Goal: Information Seeking & Learning: Learn about a topic

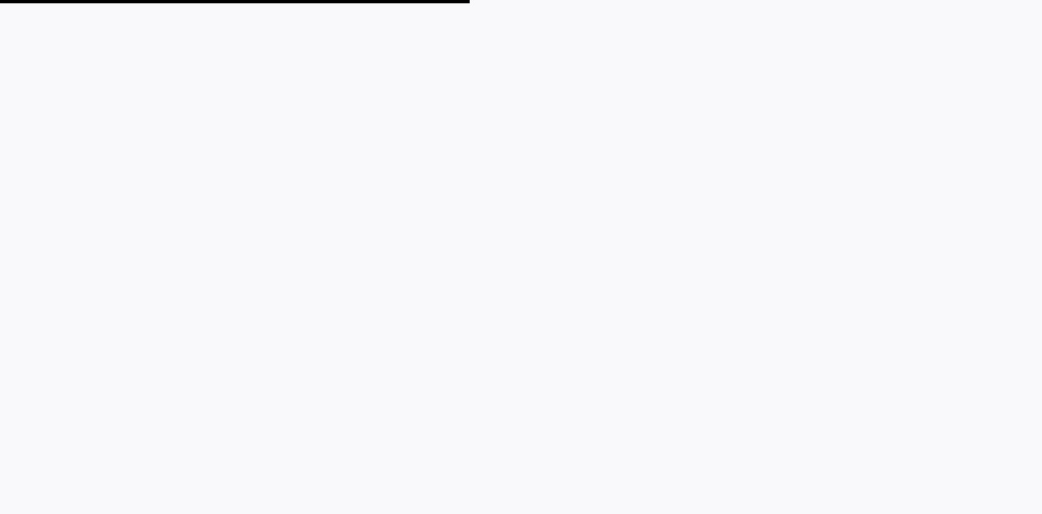
click at [16, 158] on plt-app-root at bounding box center [521, 257] width 1042 height 514
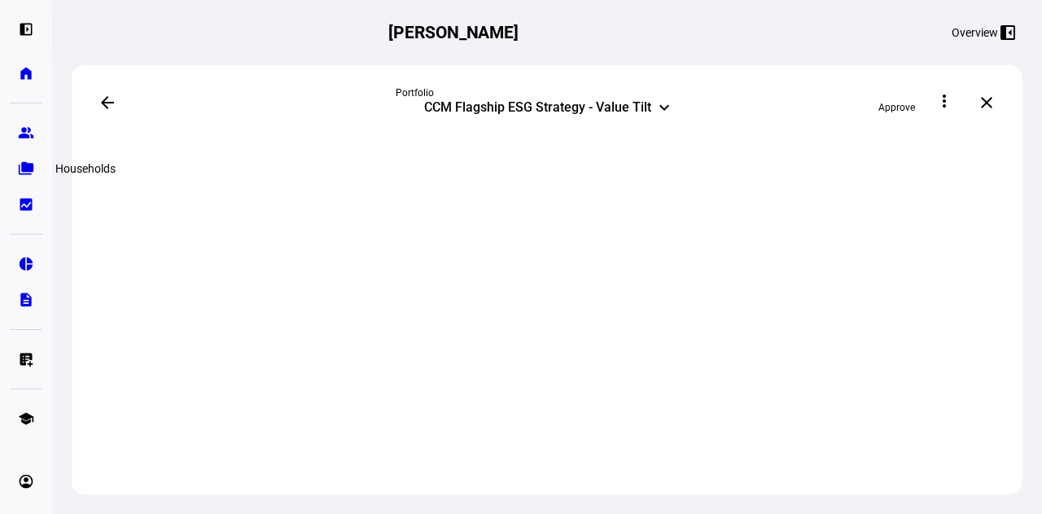
click at [42, 165] on link "folder_copy Households" at bounding box center [26, 168] width 33 height 33
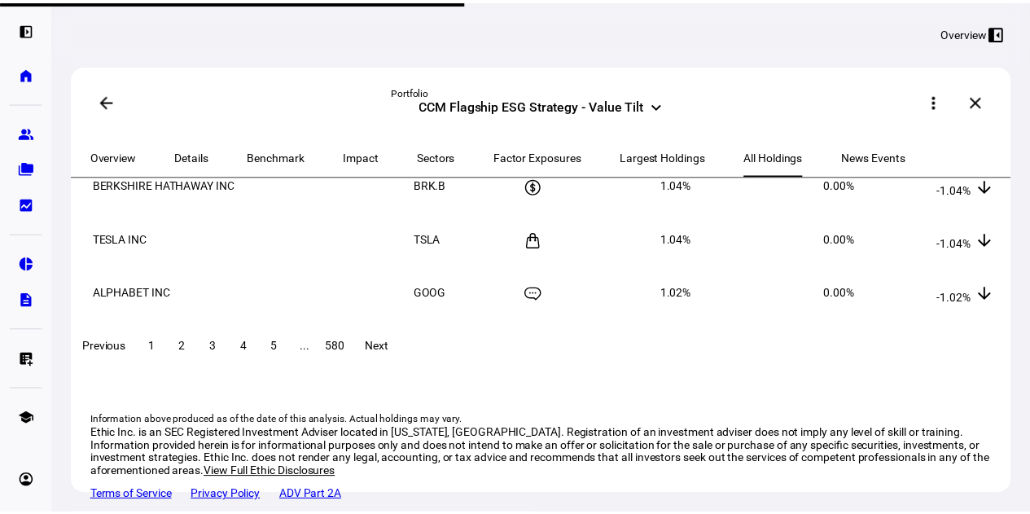
scroll to position [561, 0]
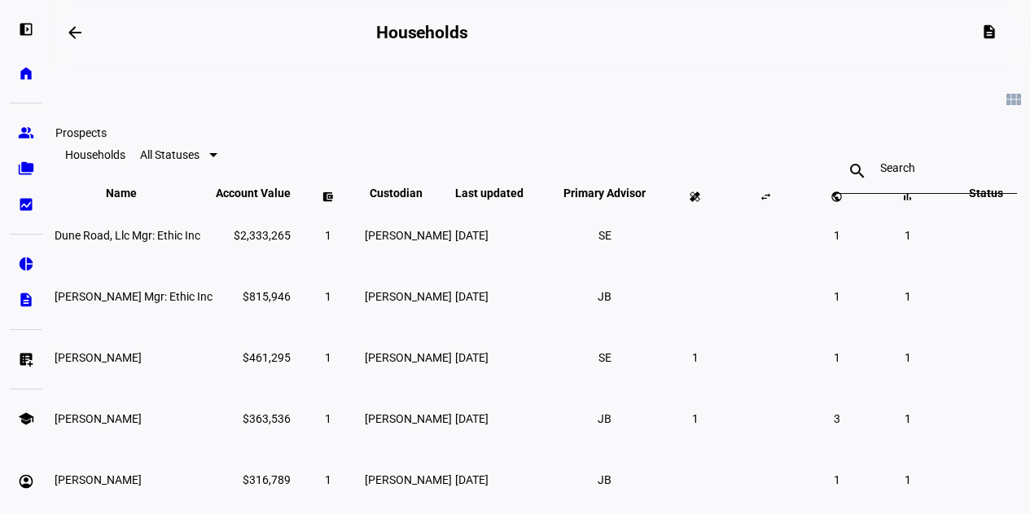
click at [30, 133] on eth-mat-symbol "group" at bounding box center [26, 133] width 16 height 16
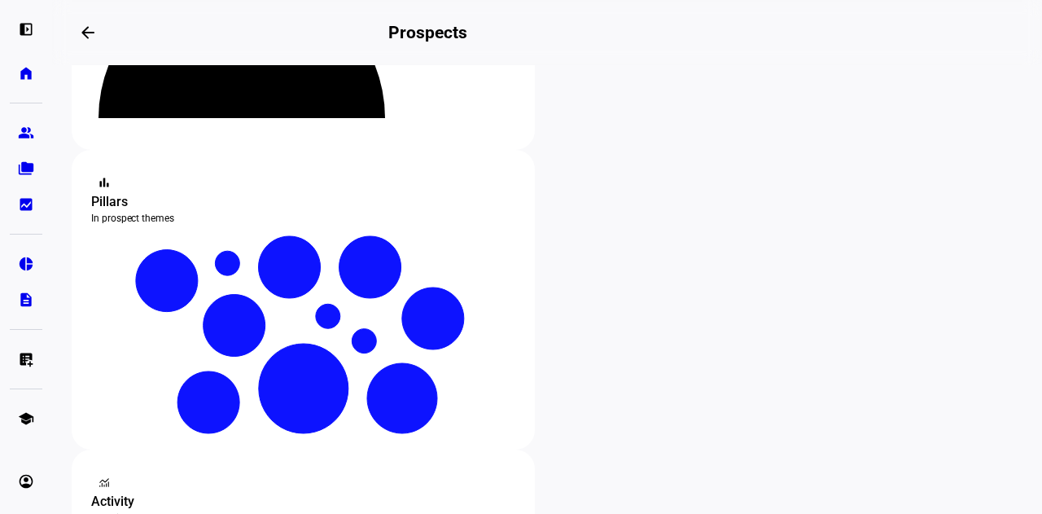
scroll to position [326, 0]
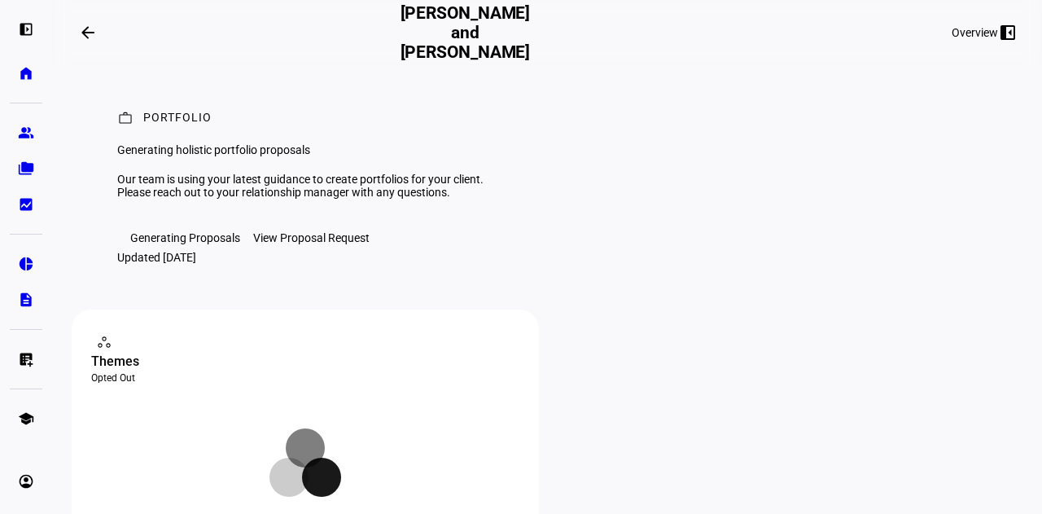
scroll to position [81, 0]
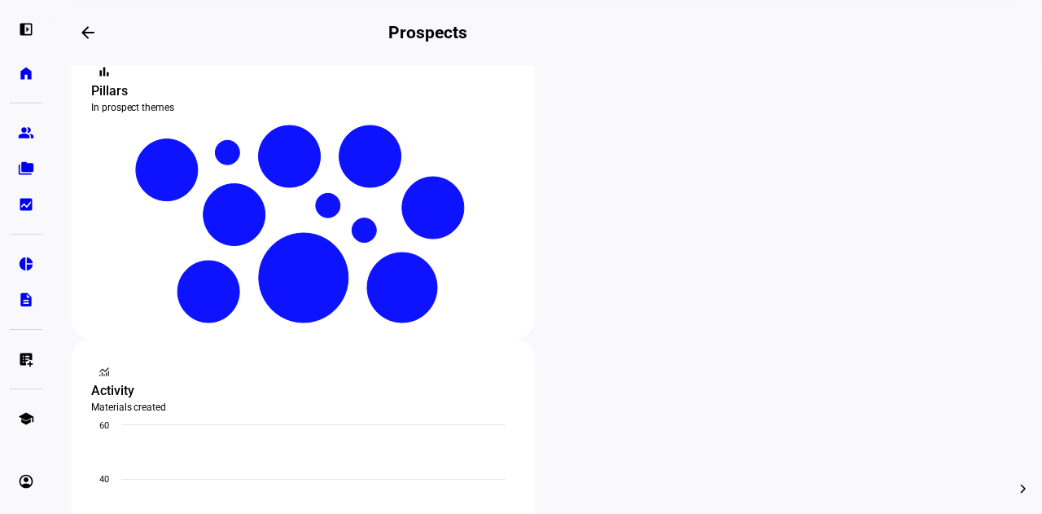
scroll to position [488, 0]
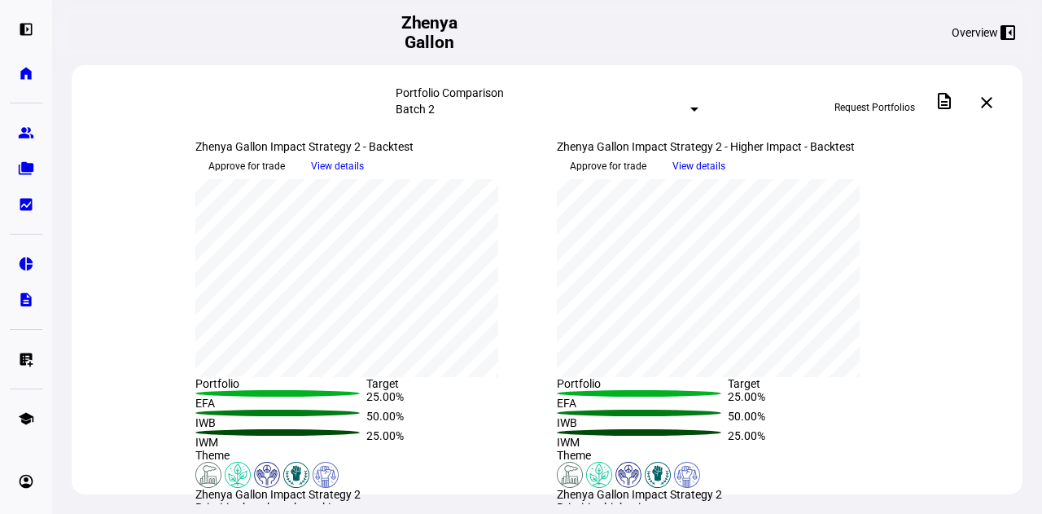
scroll to position [163, 0]
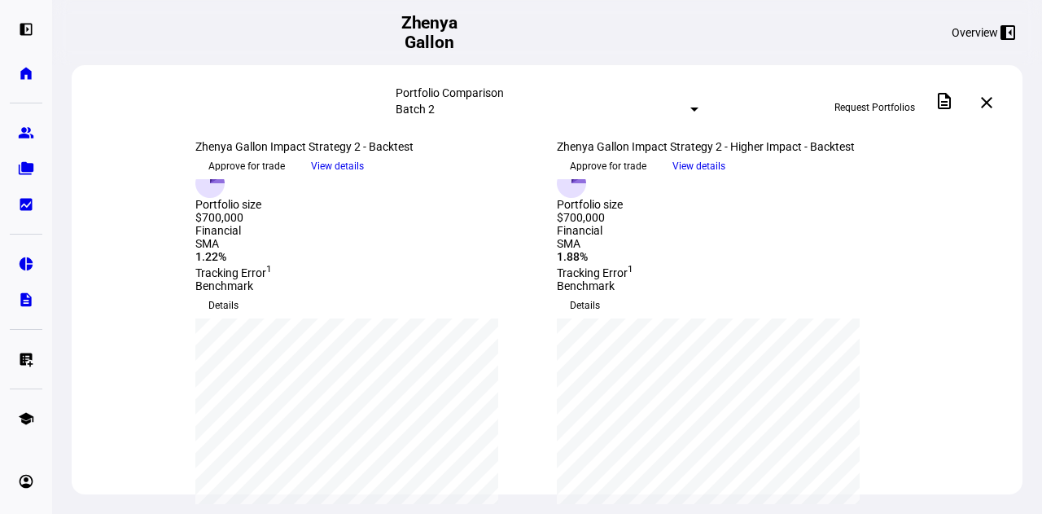
click at [364, 178] on span "View details" at bounding box center [337, 166] width 53 height 24
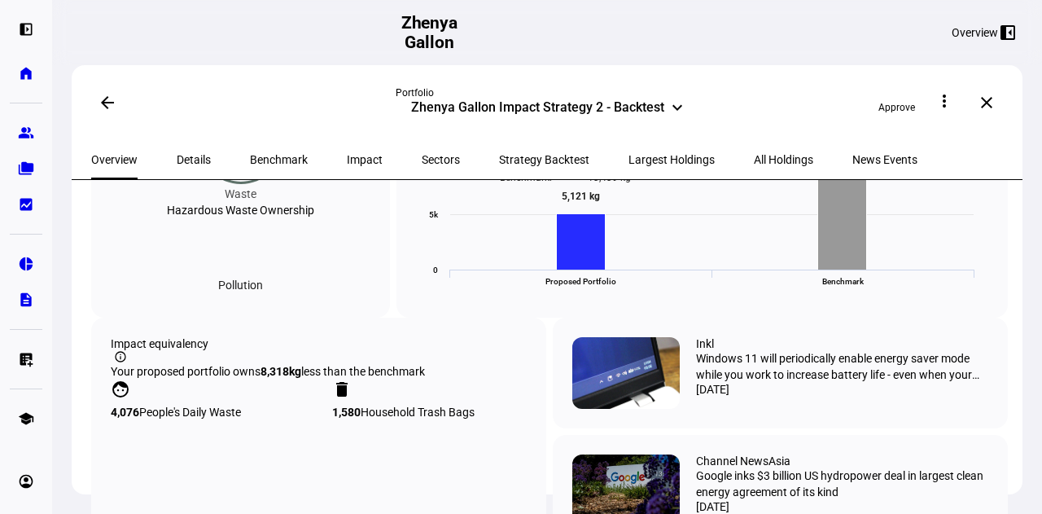
scroll to position [977, 0]
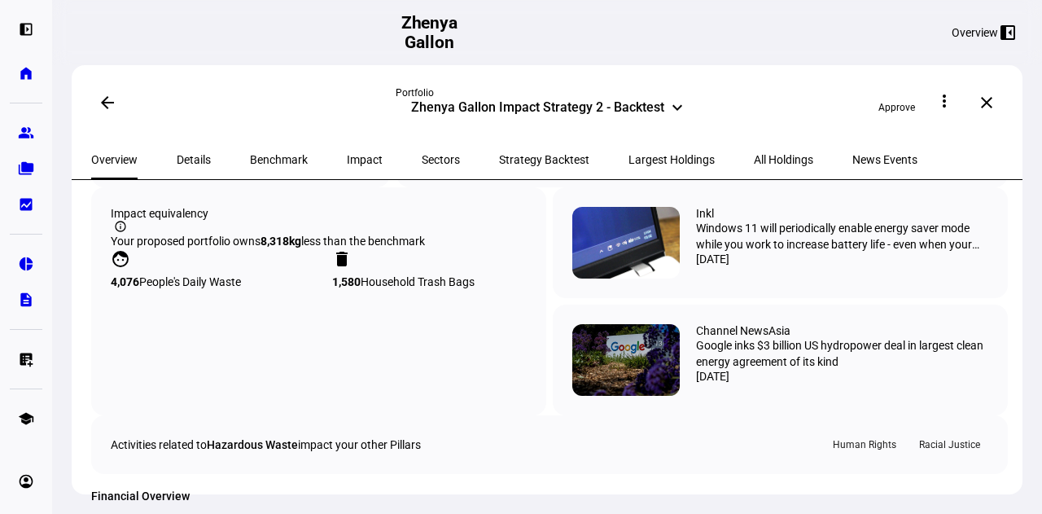
click at [754, 154] on span "All Holdings" at bounding box center [783, 159] width 59 height 11
